Goal: Obtain resource: Download file/media

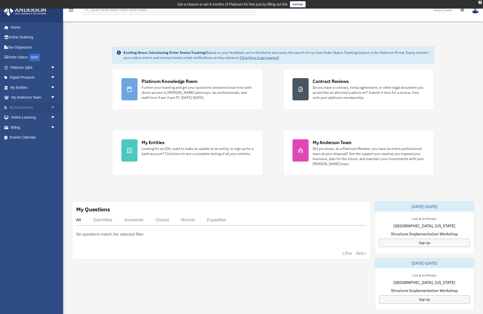
click at [52, 104] on span "arrow_drop_down" at bounding box center [56, 107] width 10 height 10
click at [20, 115] on link "Box" at bounding box center [35, 117] width 56 height 10
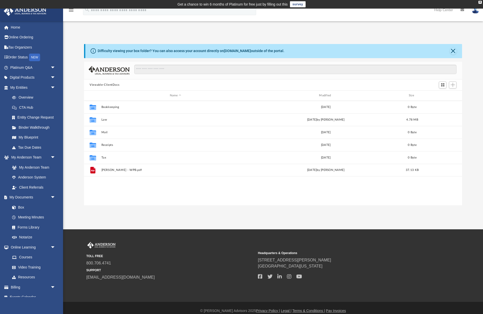
scroll to position [115, 378]
click at [109, 116] on div "Collaborated Folder Law Wed Jul 30 2025 by Sean Williams 4.78 MB" at bounding box center [273, 119] width 378 height 13
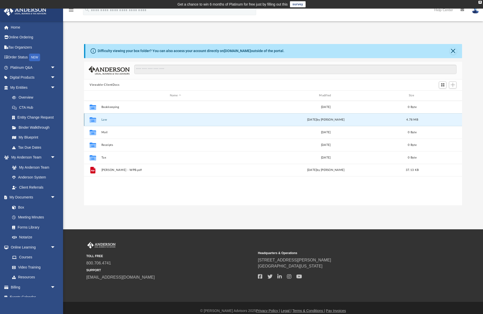
click at [109, 116] on div "Collaborated Folder Law Wed Jul 30 2025 by Sean Williams 4.78 MB" at bounding box center [273, 119] width 378 height 13
click at [92, 119] on icon "grid" at bounding box center [93, 120] width 7 height 4
click at [104, 119] on button "Law" at bounding box center [176, 119] width 148 height 3
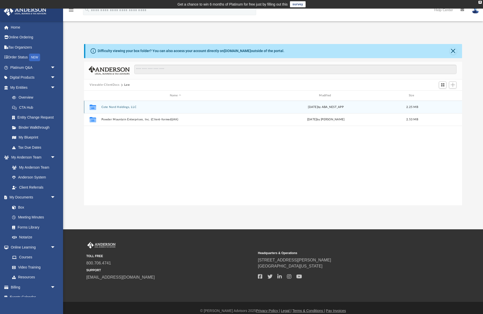
click at [115, 106] on button "Cote Nord Holdings, LLC" at bounding box center [176, 106] width 148 height 3
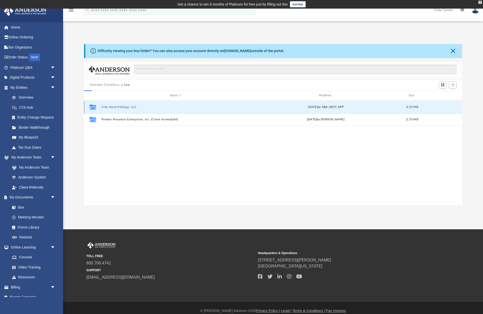
click at [115, 106] on button "Cote Nord Holdings, LLC" at bounding box center [176, 106] width 148 height 3
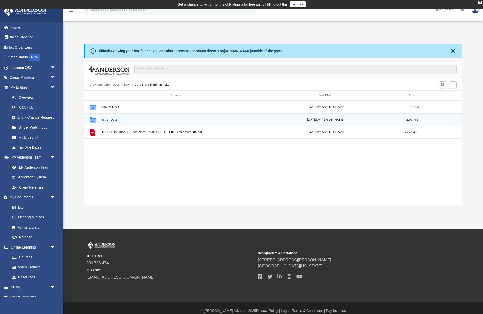
click at [108, 120] on button "Initial Docs" at bounding box center [176, 119] width 148 height 3
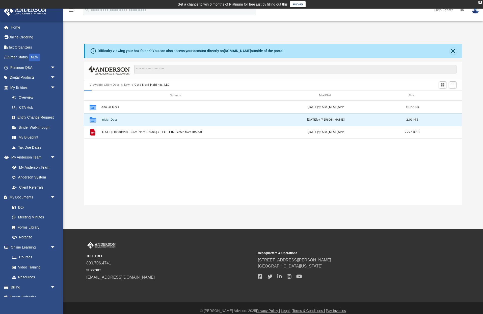
click at [108, 120] on button "Initial Docs" at bounding box center [176, 119] width 148 height 3
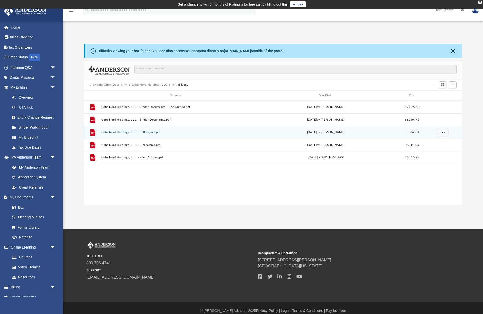
click at [147, 132] on button "Cote Nord Holdings, LLC - BOI Report.pdf" at bounding box center [176, 132] width 148 height 3
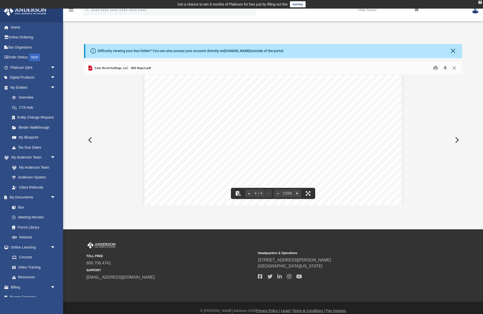
scroll to position [1073, 0]
click at [455, 50] on button "Close" at bounding box center [453, 50] width 7 height 7
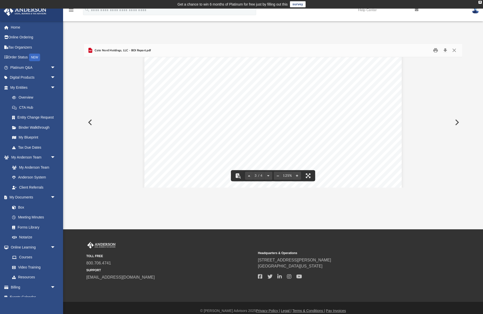
scroll to position [730, 0]
click at [457, 51] on button "Close" at bounding box center [454, 50] width 9 height 8
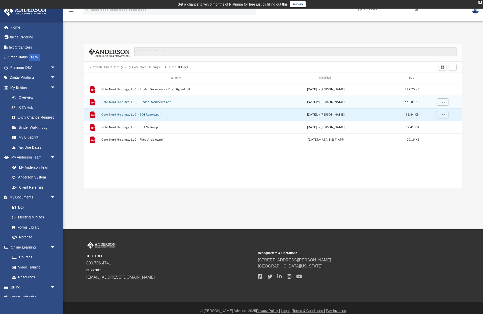
click at [148, 101] on button "Cote Nord Holdings, LLC - Binder Documents.pdf" at bounding box center [176, 101] width 148 height 3
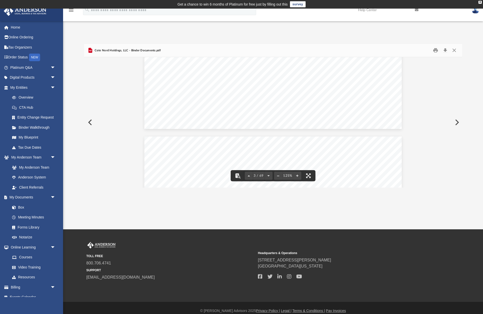
scroll to position [951, 0]
click at [454, 50] on button "Close" at bounding box center [454, 50] width 9 height 8
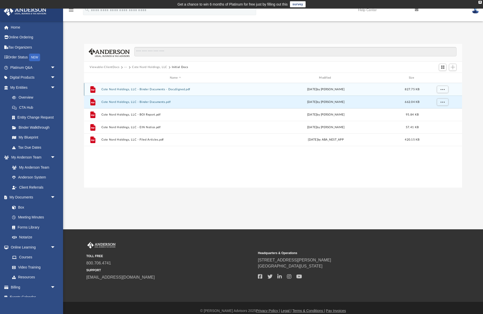
click at [125, 89] on button "Cote Nord Holdings, LLC - Binder Documents - DocuSigned.pdf" at bounding box center [176, 89] width 148 height 3
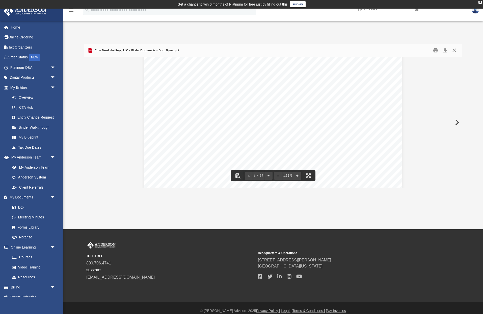
scroll to position [1781, 0]
click at [455, 51] on button "Close" at bounding box center [454, 50] width 9 height 8
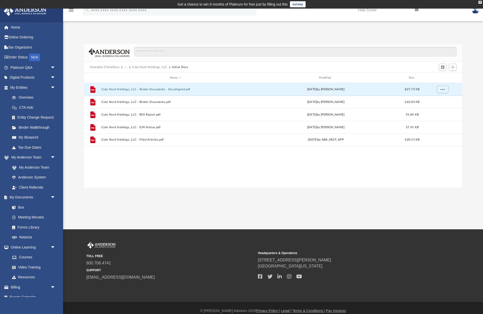
click at [150, 66] on button "Cote Nord Holdings, LLC" at bounding box center [149, 67] width 35 height 5
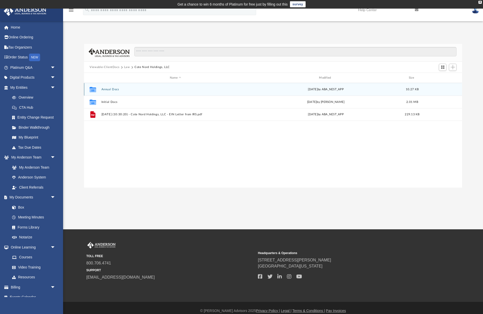
click at [112, 90] on button "Annual Docs" at bounding box center [176, 89] width 148 height 3
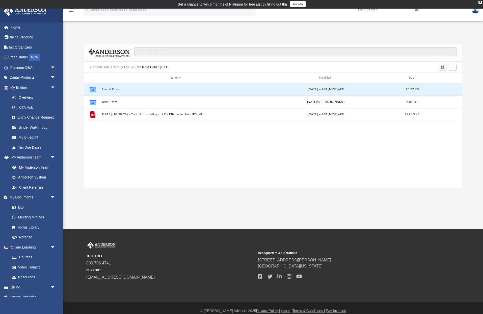
click at [112, 90] on button "Annual Docs" at bounding box center [176, 89] width 148 height 3
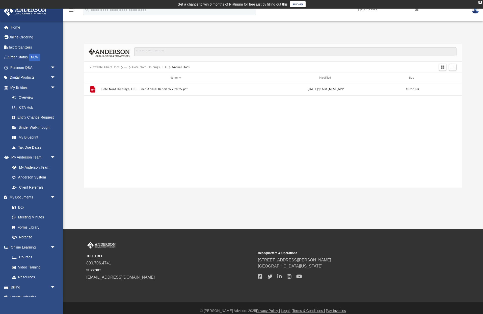
click at [150, 68] on button "Cote Nord Holdings, LLC" at bounding box center [149, 67] width 35 height 5
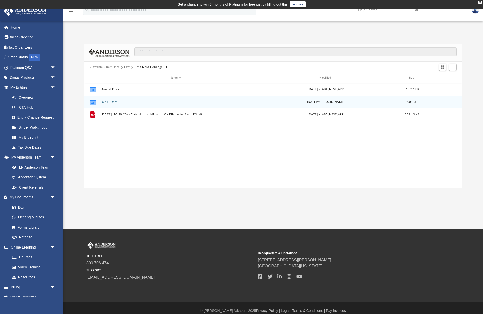
click at [120, 102] on button "Initial Docs" at bounding box center [176, 101] width 148 height 3
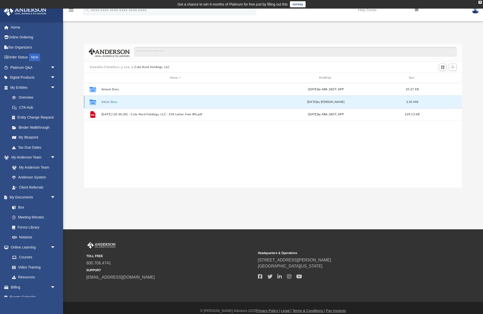
click at [120, 102] on button "Initial Docs" at bounding box center [176, 101] width 148 height 3
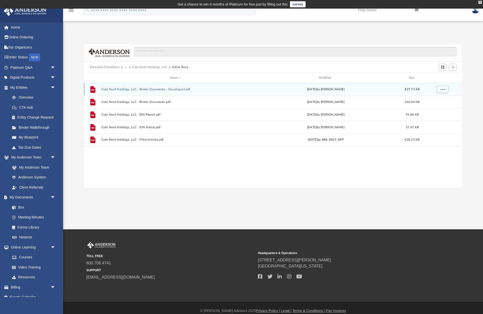
click at [149, 90] on button "Cote Nord Holdings, LLC - Binder Documents - DocuSigned.pdf" at bounding box center [176, 89] width 148 height 3
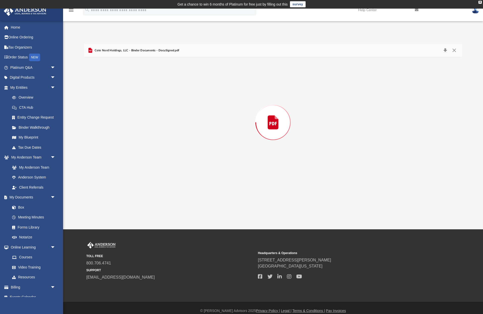
click at [149, 90] on div "Preview" at bounding box center [273, 122] width 378 height 130
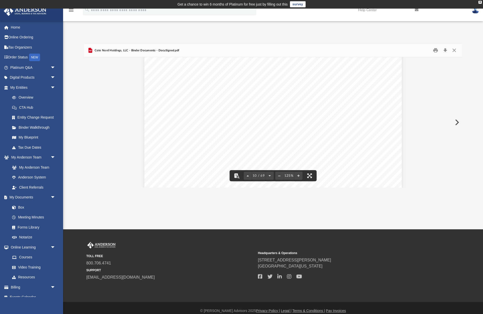
scroll to position [3130, 0]
click at [265, 96] on span "................................" at bounding box center [284, 95] width 40 height 5
